Goal: Task Accomplishment & Management: Use online tool/utility

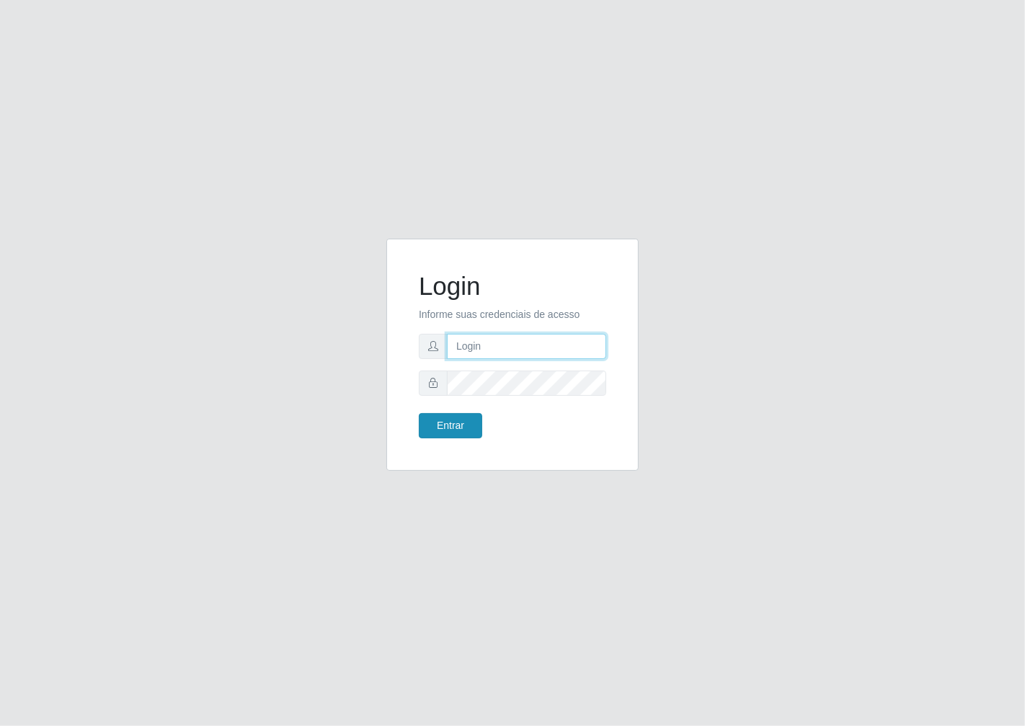
type input "janaina@iwof"
click at [437, 422] on button "Entrar" at bounding box center [450, 425] width 63 height 25
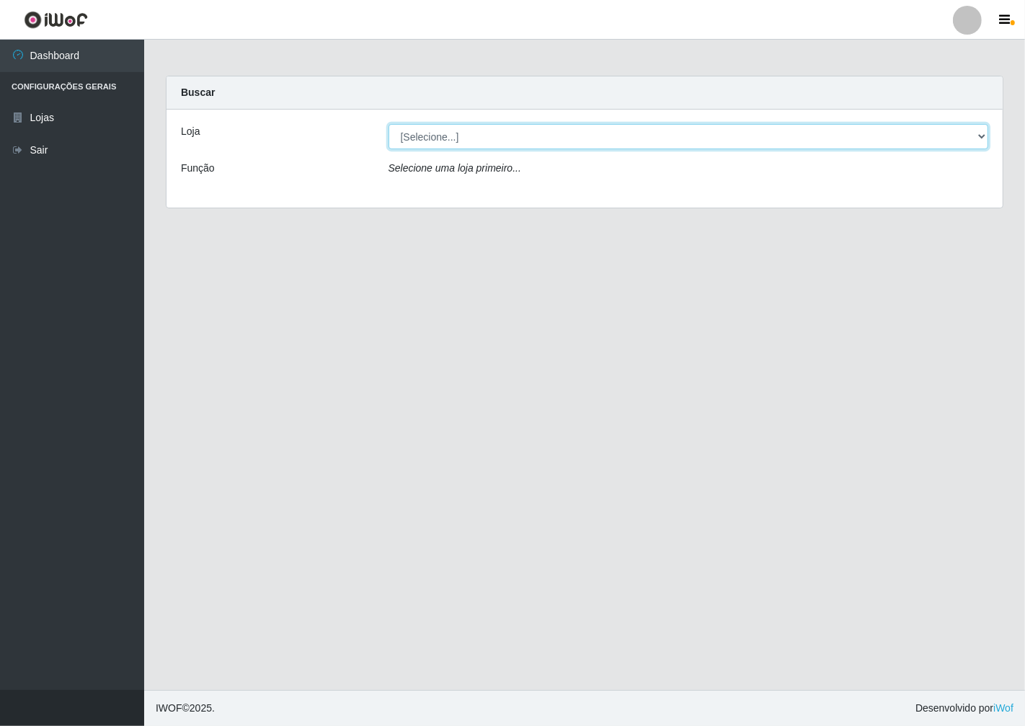
click at [981, 133] on select "[Selecione...] Minimercado Filezão" at bounding box center [689, 136] width 600 height 25
select select "204"
click at [389, 124] on select "[Selecione...] Minimercado Filezão" at bounding box center [689, 136] width 600 height 25
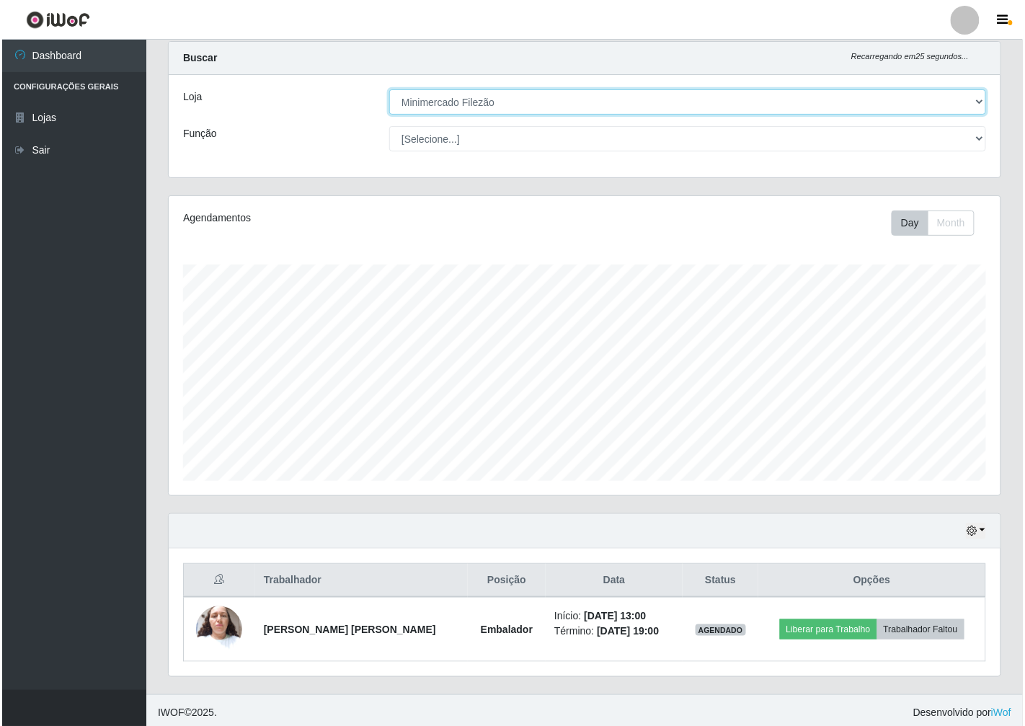
scroll to position [38, 0]
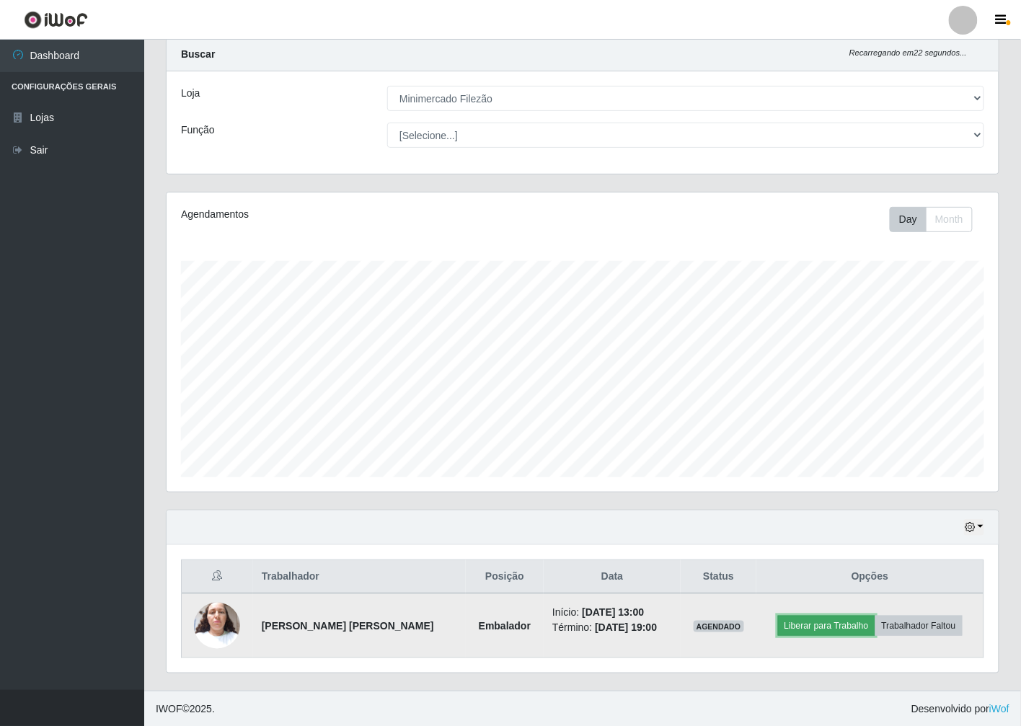
click at [794, 627] on button "Liberar para Trabalho" at bounding box center [826, 626] width 97 height 20
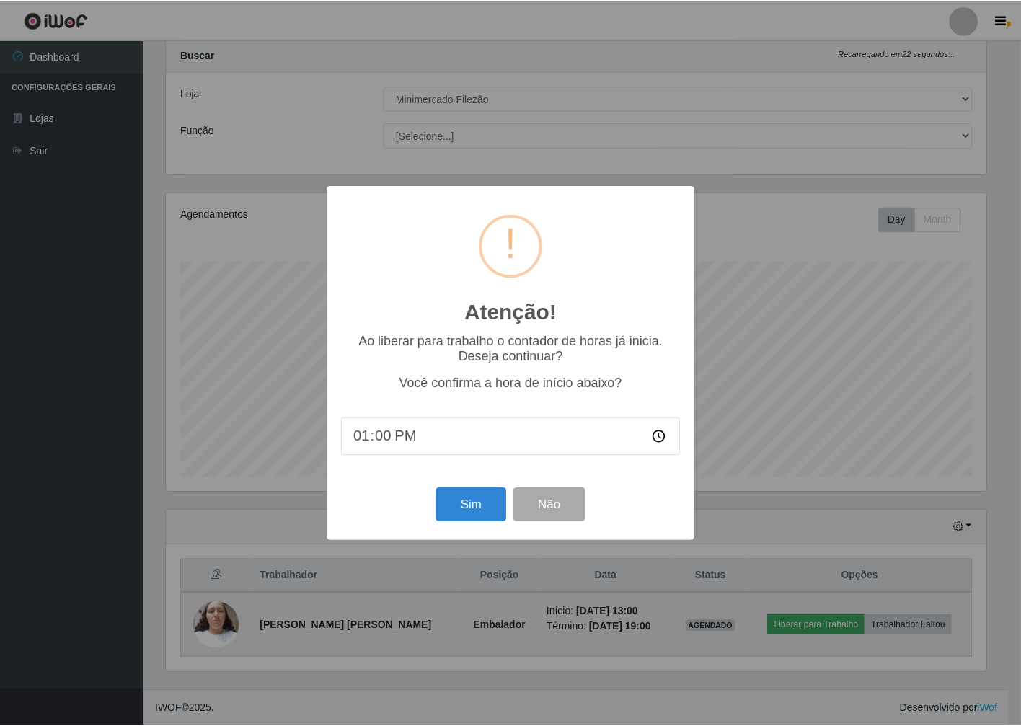
scroll to position [298, 823]
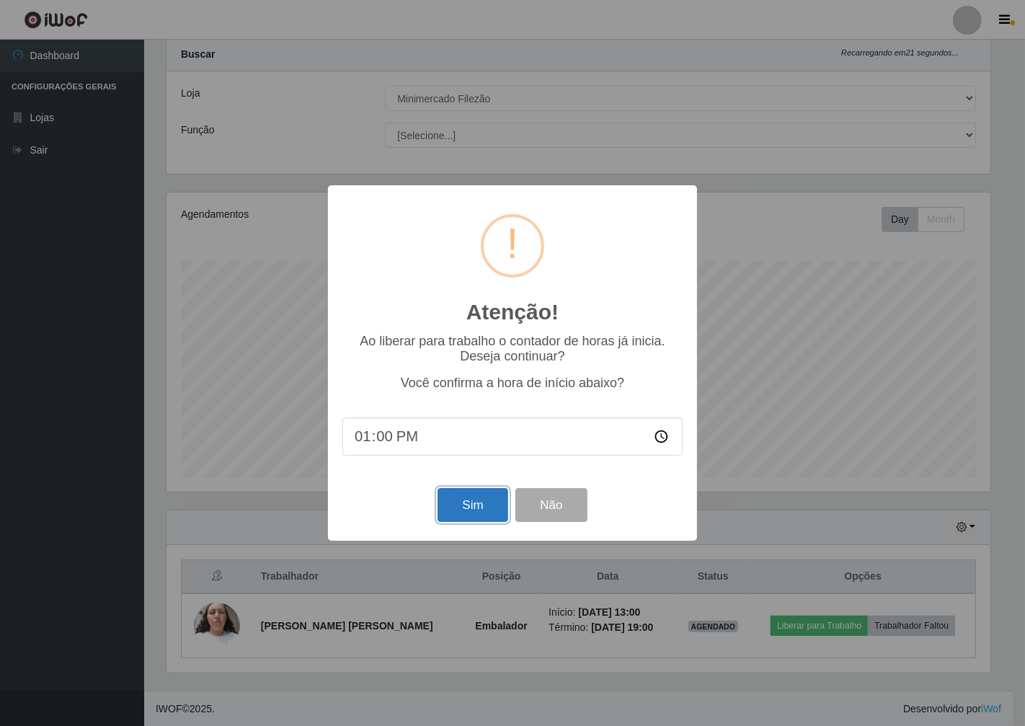
click at [487, 506] on button "Sim" at bounding box center [473, 505] width 70 height 34
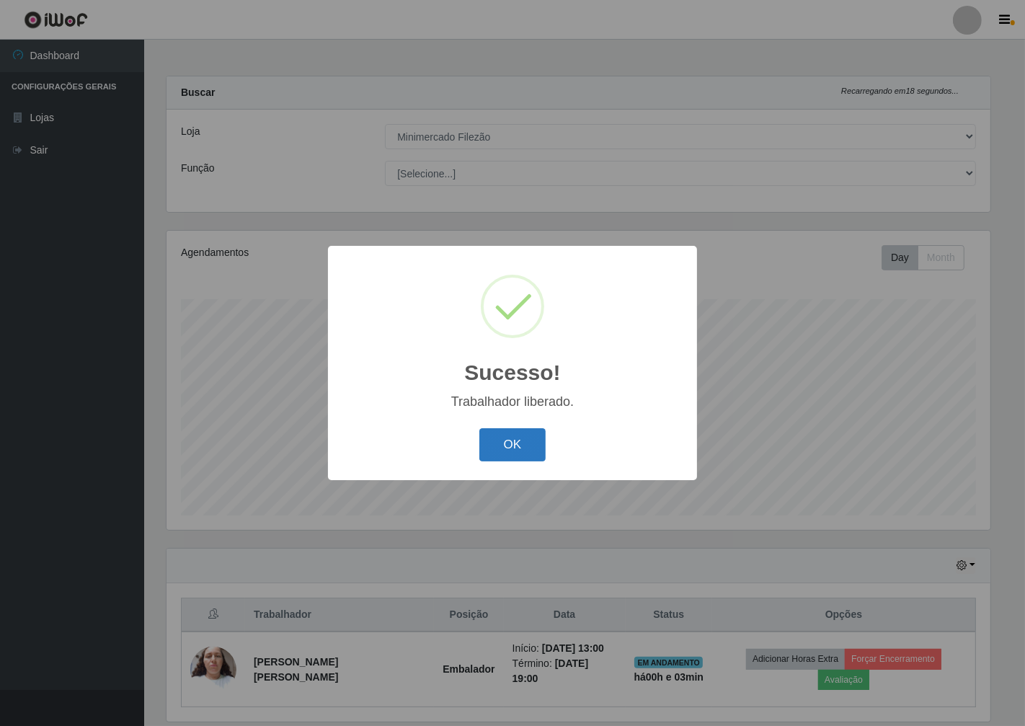
click at [520, 441] on button "OK" at bounding box center [512, 445] width 67 height 34
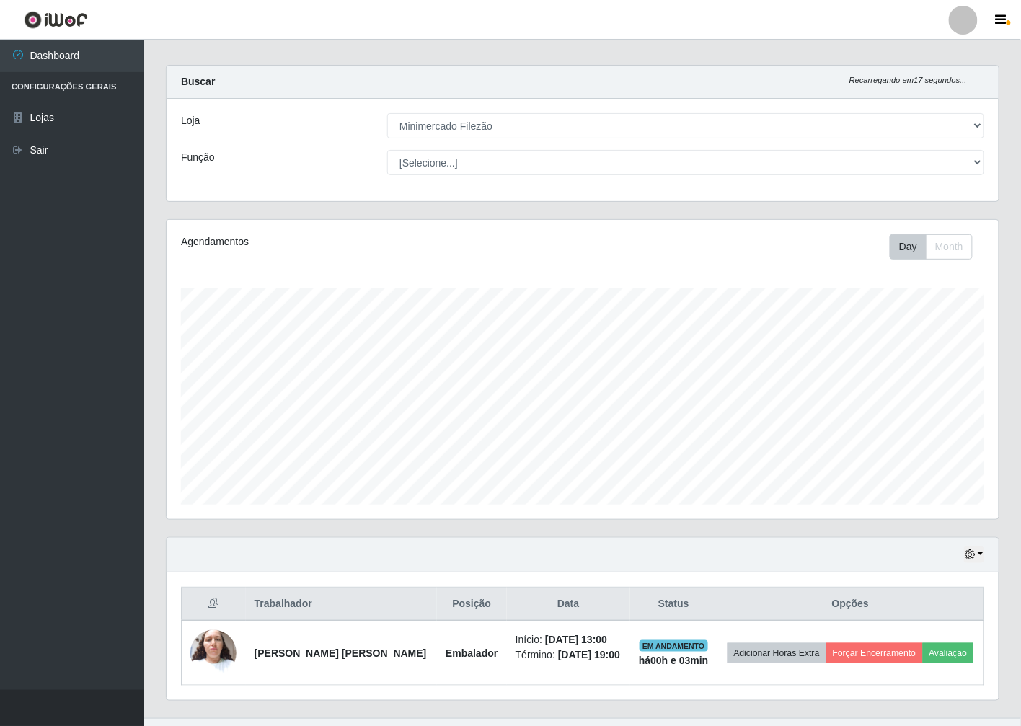
scroll to position [0, 0]
